Goal: Transaction & Acquisition: Obtain resource

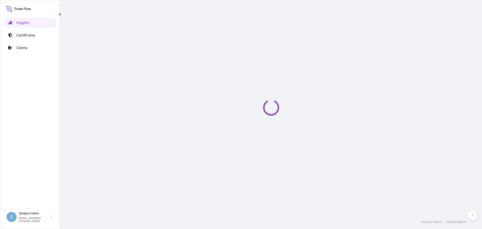
select select "2025"
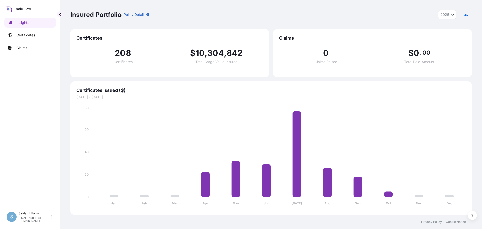
click at [398, 21] on div "Insured Portfolio Policy Details 2025 2025 2024 2023 2022" at bounding box center [270, 14] width 401 height 29
click at [27, 34] on p "Certificates" at bounding box center [25, 35] width 19 height 5
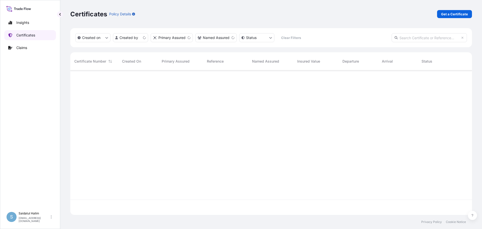
scroll to position [143, 398]
click at [461, 15] on p "Get a Certificate" at bounding box center [454, 14] width 27 height 5
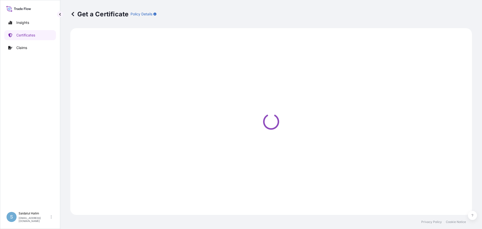
select select "Road / Inland"
select select "Ocean Vessel"
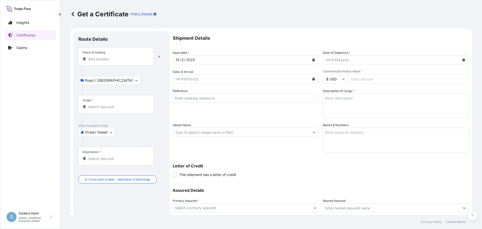
drag, startPoint x: 317, startPoint y: 23, endPoint x: 303, endPoint y: 24, distance: 13.6
click at [317, 23] on div "Get a Certificate Policy Details" at bounding box center [270, 14] width 401 height 28
click at [116, 58] on input "Place of loading" at bounding box center [117, 58] width 59 height 5
paste input "NEWARK, NJ"
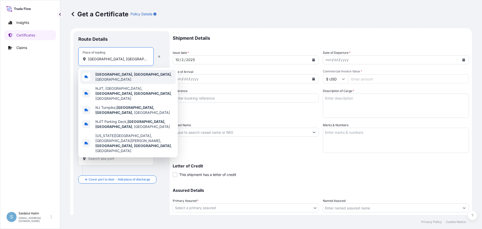
click at [106, 74] on b "Newark, NJ" at bounding box center [132, 74] width 75 height 4
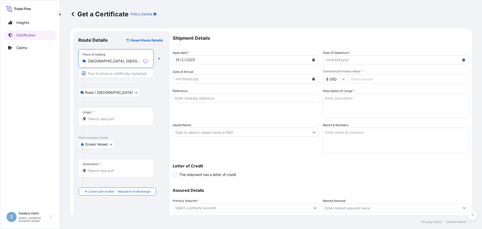
type input "Newark, NJ, USA"
drag, startPoint x: 298, startPoint y: 33, endPoint x: 243, endPoint y: 25, distance: 56.3
click at [298, 33] on p "Shipment Details" at bounding box center [321, 38] width 296 height 14
click at [104, 117] on input "Origin *" at bounding box center [117, 118] width 59 height 5
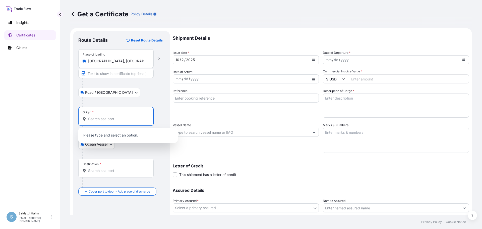
paste input "MIDDLETOWN, OH"
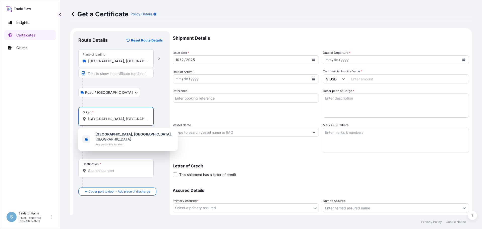
click at [106, 134] on b "Middletown, OH" at bounding box center [132, 134] width 75 height 4
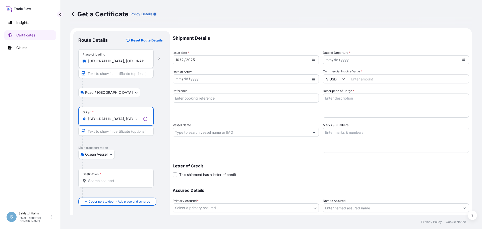
type input "Middletown, OH, USA"
click at [288, 161] on div "Letter of Credit This shipment has a letter of credit Letter of credit * Letter…" at bounding box center [321, 167] width 296 height 19
click at [289, 23] on div "Get a Certificate Policy Details" at bounding box center [270, 14] width 401 height 28
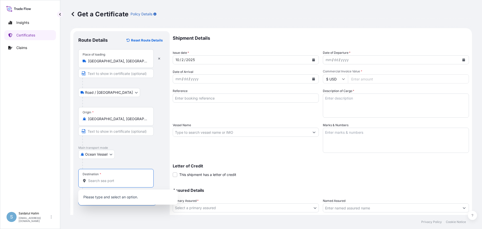
click at [101, 182] on input "Destination *" at bounding box center [117, 180] width 59 height 5
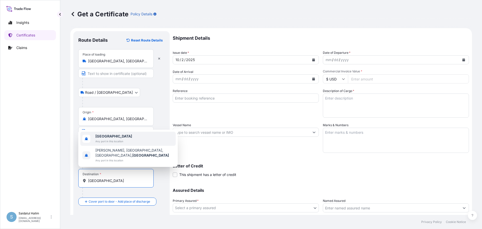
click at [112, 137] on span "Thailand" at bounding box center [113, 135] width 37 height 5
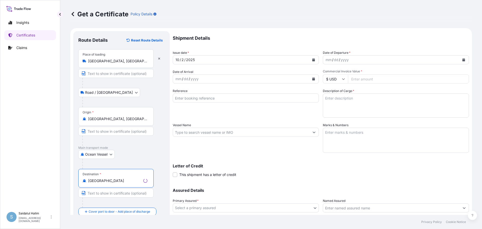
type input "Thailand"
click at [187, 155] on div "Shipment Details Issue date * 10 / 2 / 2025 Date of Departure * mm / dd / yyyy …" at bounding box center [321, 131] width 296 height 201
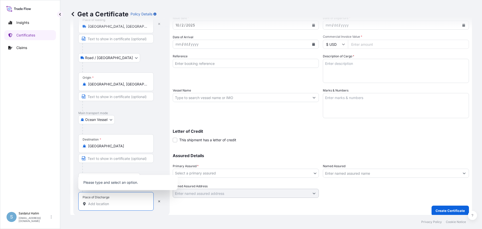
click at [94, 204] on input "Place of Discharge" at bounding box center [117, 203] width 59 height 5
paste input "LAEM CHABANG, THAILAND"
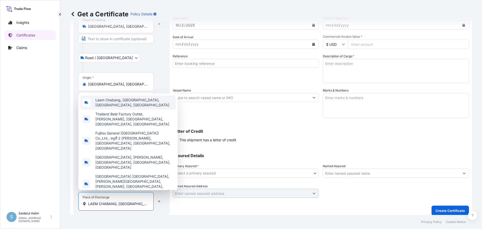
click at [118, 107] on span "Laem Chabang, Bang Lamung District, Chon Buri, Thailand" at bounding box center [134, 102] width 78 height 10
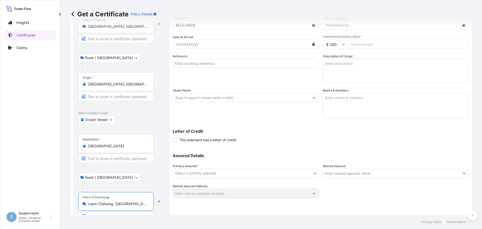
type input "Laem Chabang, Bang Lamung District, Chon Buri, Thailand"
click at [160, 184] on div at bounding box center [123, 187] width 82 height 10
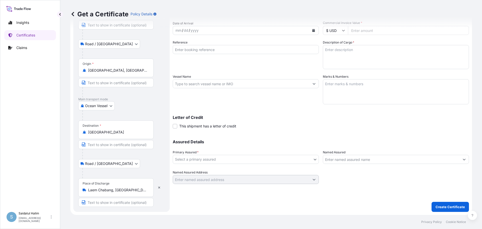
click at [109, 201] on input "Text to appear on certificate" at bounding box center [115, 201] width 75 height 9
paste input "LAEM CHABANG, THAILAND"
type input "LAEM CHABANG, THAILAND"
click at [197, 203] on div "Shipment Details Issue date * 10 / 2 / 2025 Date of Departure * mm / dd / yyyy …" at bounding box center [321, 97] width 296 height 229
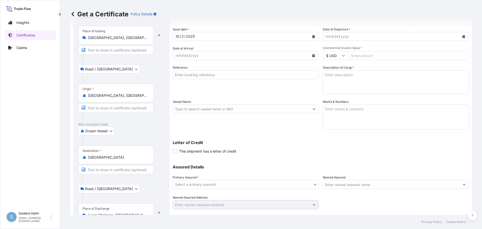
scroll to position [0, 0]
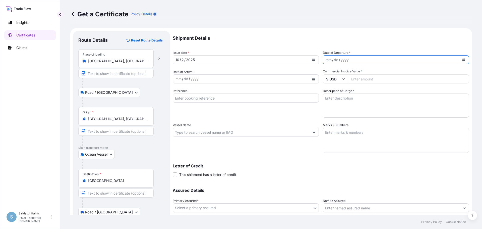
click at [462, 60] on icon "Calendar" at bounding box center [463, 59] width 3 height 3
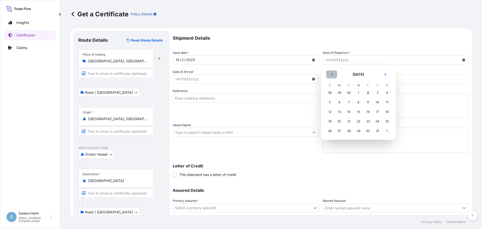
click at [331, 75] on icon "Previous" at bounding box center [331, 74] width 2 height 3
click at [377, 121] on div "26" at bounding box center [377, 121] width 9 height 9
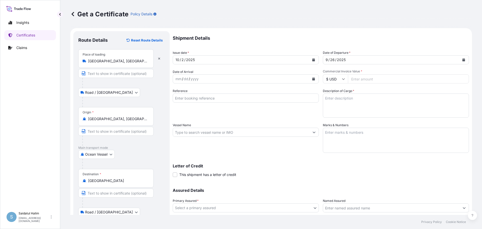
click at [365, 79] on input "Commercial Invoice Value *" at bounding box center [408, 78] width 121 height 9
paste input "48300.19"
type input "48300.19"
click at [304, 101] on input "Reference" at bounding box center [246, 97] width 146 height 9
paste input "10420880599"
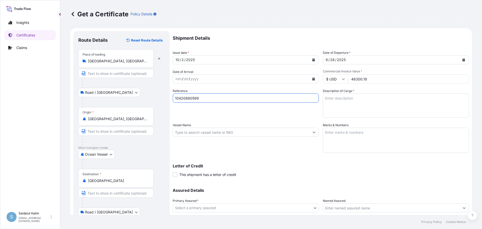
type input "10420880599"
click at [259, 131] on input "Vessel Name" at bounding box center [241, 131] width 137 height 9
paste input "SAN FELIX"
click at [265, 133] on input "SAN FELIX V." at bounding box center [241, 131] width 137 height 9
paste input "538W"
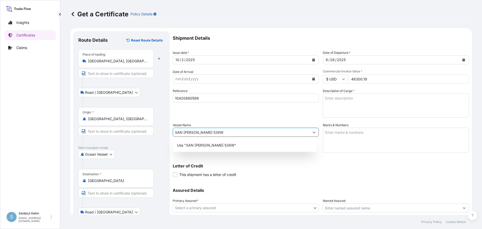
type input "SAN FELIX V. 538W"
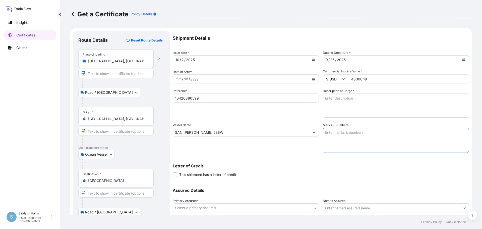
click at [368, 134] on textarea "Marks & Numbers" at bounding box center [396, 139] width 146 height 25
paste textarea "MEGACHEM (THAILAND) PCL PO# 2130000210-20 CALFAX DB-45 LOT# M25090791 DATE OF M…"
type textarea "MEGACHEM (THAILAND) PCL PO# 2130000210-20 CALFAX DB-45 LOT# M25090791 DATE OF M…"
click at [344, 100] on textarea "Description of Cargo *" at bounding box center [396, 105] width 146 height 24
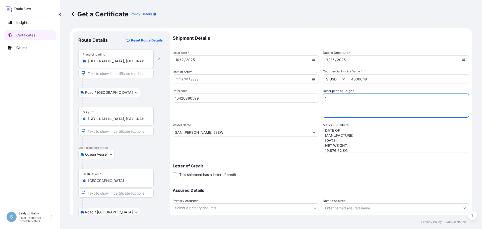
paste textarea "TANKS LOADED INTO 1 20FT ISOTANK - DANGEROUS LIQUIDS CALFAX DB-45"
click at [346, 116] on textarea "1 TANKS LOADED INTO 1 20FT ISOTANK - DANGEROUS LIQUIDS CALFAX DB-45" at bounding box center [396, 105] width 146 height 24
paste textarea "UN3082, ENVIRONMENTALLY HAZARDOUS SUBSTANCE, LIQUID, N.O.S. (DODECYL DIPHENYL O…"
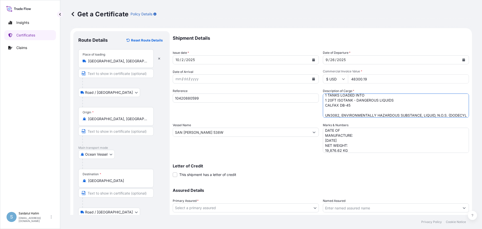
scroll to position [8, 0]
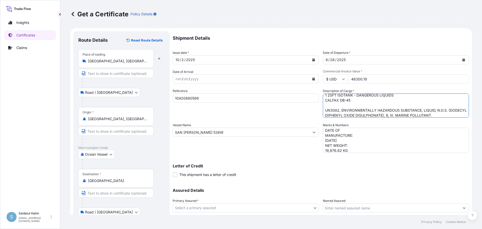
type textarea "1 TANKS LOADED INTO 1 20FT ISOTANK - DANGEROUS LIQUIDS CALFAX DB-45 UN3082, ENV…"
click at [297, 166] on p "Letter of Credit" at bounding box center [321, 166] width 296 height 4
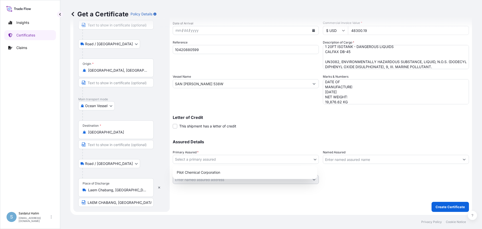
click at [278, 160] on body "Insights Certificates Claims S Saidatul Halim saidatul.halim@psabdp.com Get a C…" at bounding box center [241, 114] width 482 height 229
click at [218, 171] on div "Pilot Chemical Corporation" at bounding box center [245, 172] width 140 height 9
select select "31545"
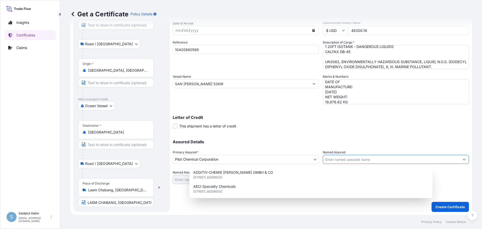
click at [343, 160] on input "Named Assured" at bounding box center [391, 159] width 137 height 9
paste input "MEGACHEM (THAILAND) PCL"
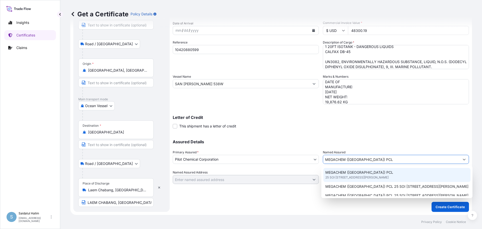
click at [341, 178] on span "25 SOI CHALONGKRUNG 31, LADKRABANG INDUSTRIAL ESTATE, SOI G1/9 LAM PLATHEW,, 10…" at bounding box center [356, 177] width 63 height 5
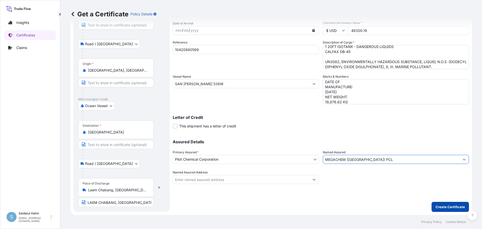
type input "MEGACHEM (THAILAND) PCL"
click at [441, 207] on p "Create Certificate" at bounding box center [449, 206] width 29 height 5
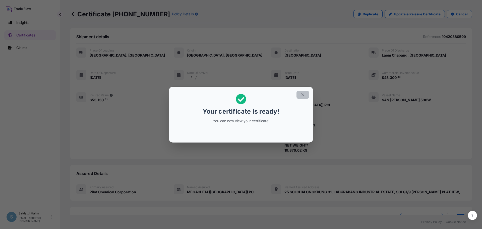
click at [303, 96] on icon "button" at bounding box center [302, 94] width 5 height 5
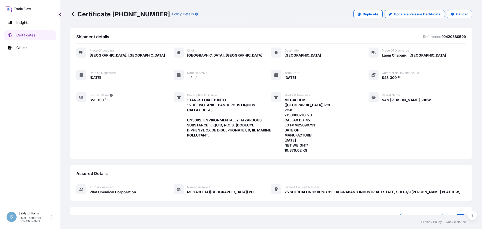
scroll to position [70, 0]
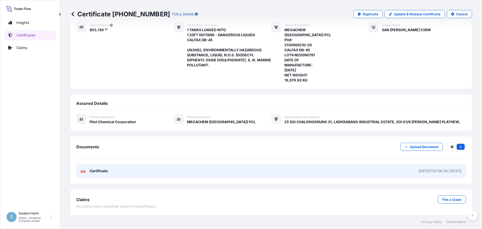
click at [145, 171] on link "PDF Certificate 2025-10-02T02:56:29.250372" at bounding box center [270, 170] width 389 height 13
